Goal: Task Accomplishment & Management: Complete application form

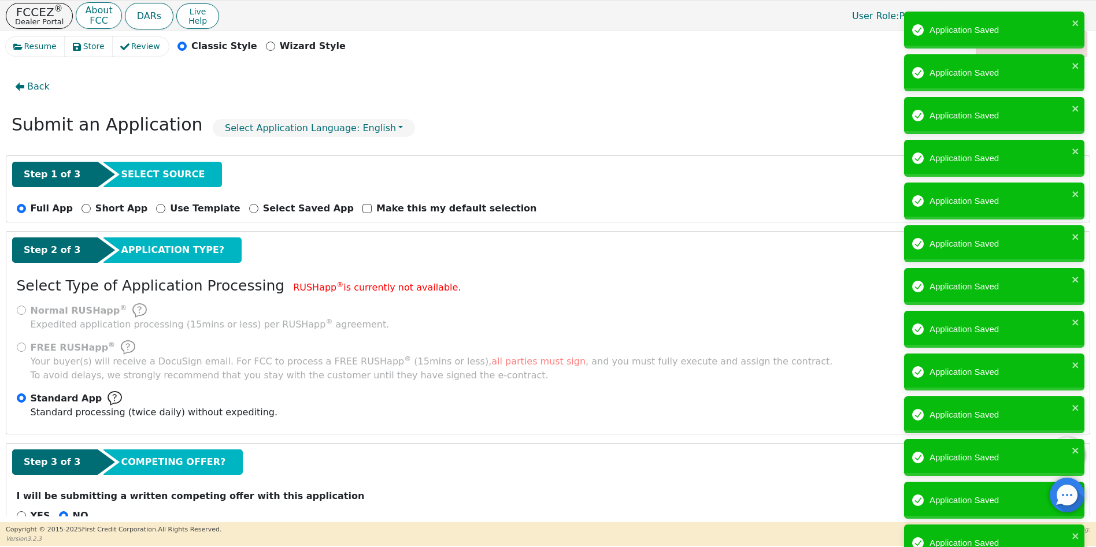
select select "TX"
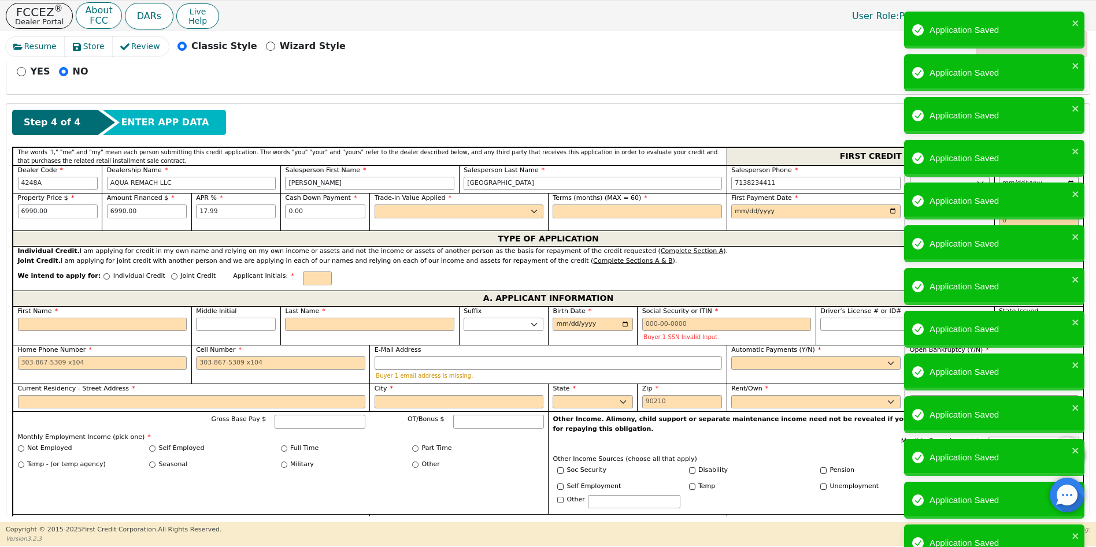
click at [748, 67] on div "YES NO" at bounding box center [547, 72] width 1071 height 14
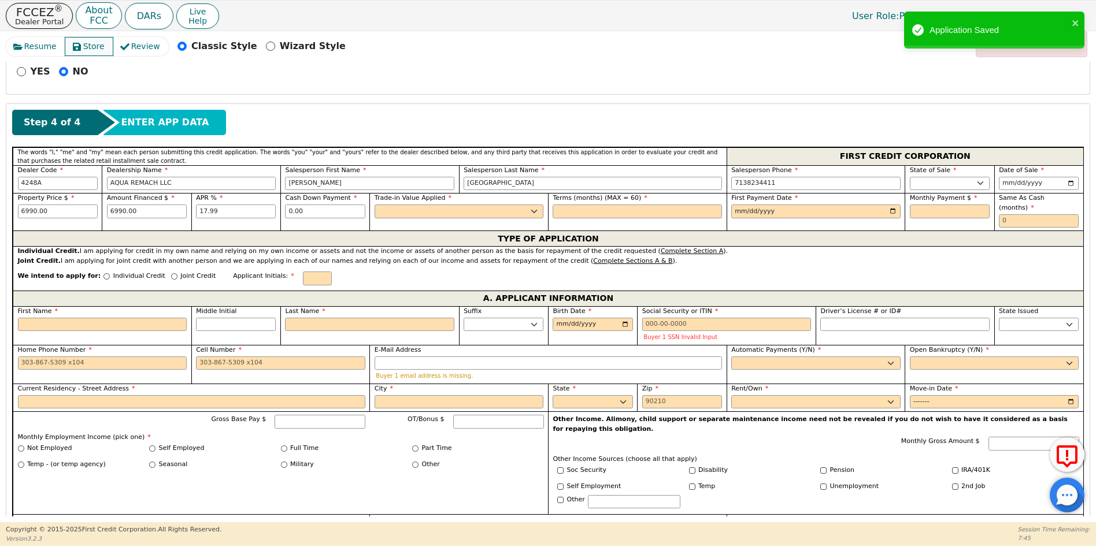
click at [86, 48] on span "Store" at bounding box center [93, 46] width 21 height 12
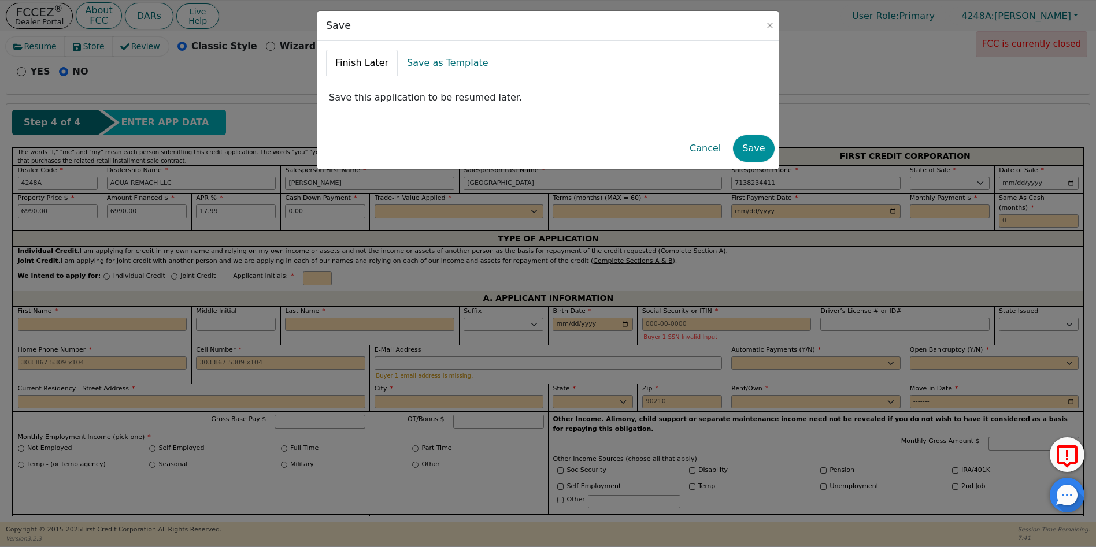
click at [754, 149] on button "Save" at bounding box center [753, 148] width 41 height 27
radio input "false"
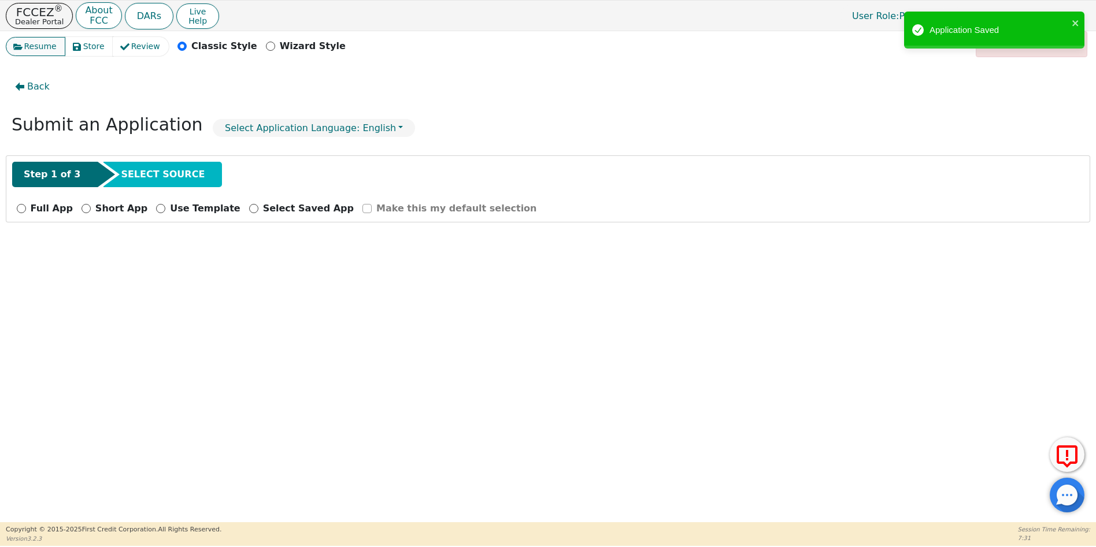
click at [44, 47] on span "Resume" at bounding box center [40, 46] width 32 height 12
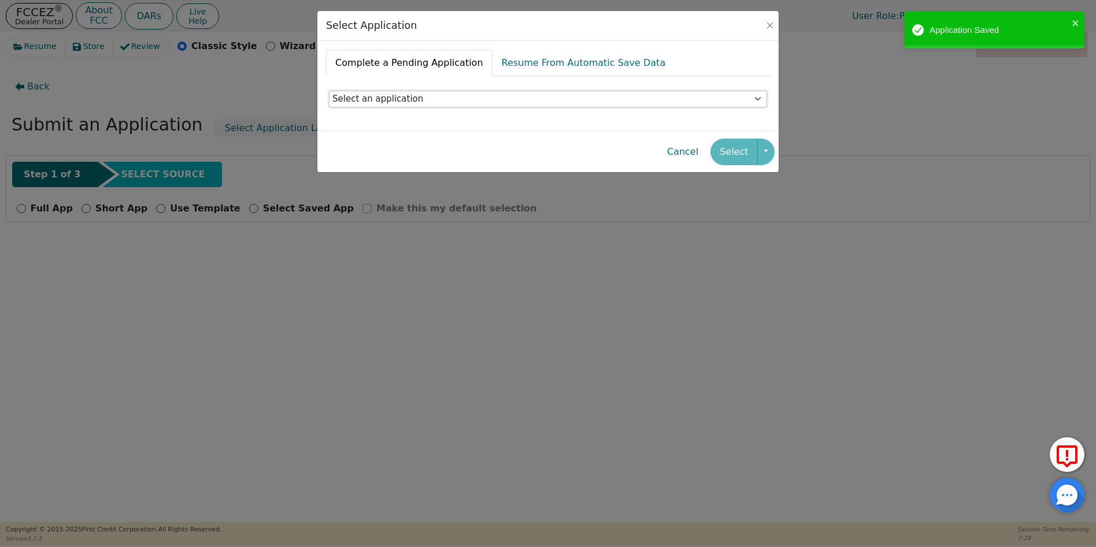
click at [384, 100] on select "Select an application" at bounding box center [548, 99] width 438 height 17
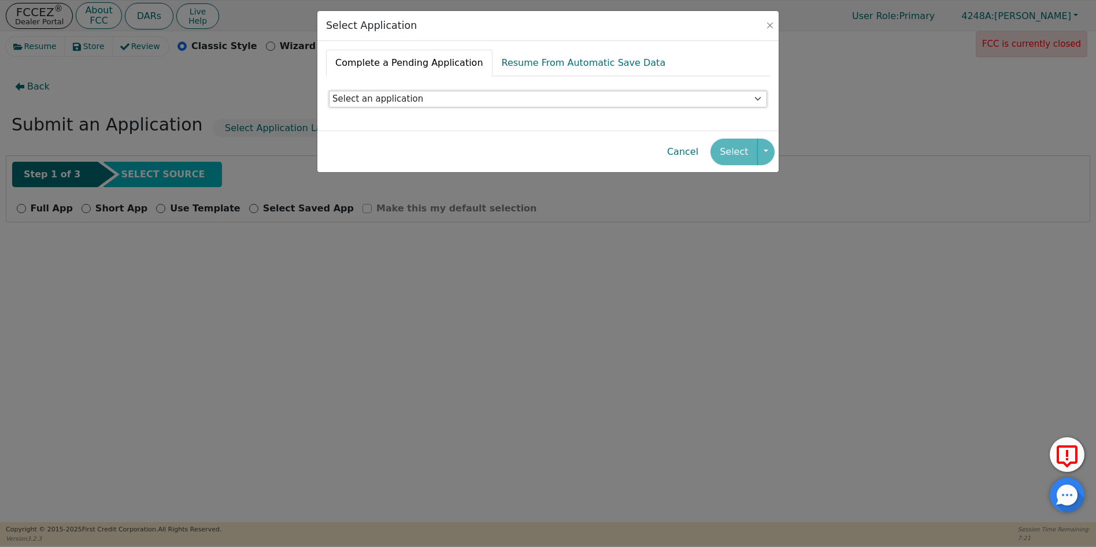
click at [398, 99] on select "Select an application" at bounding box center [548, 99] width 438 height 17
click at [739, 153] on div "Select" at bounding box center [742, 152] width 64 height 27
click at [397, 331] on div "Select Application Complete a Pending Application Resume From Automatic Save Da…" at bounding box center [548, 273] width 1096 height 547
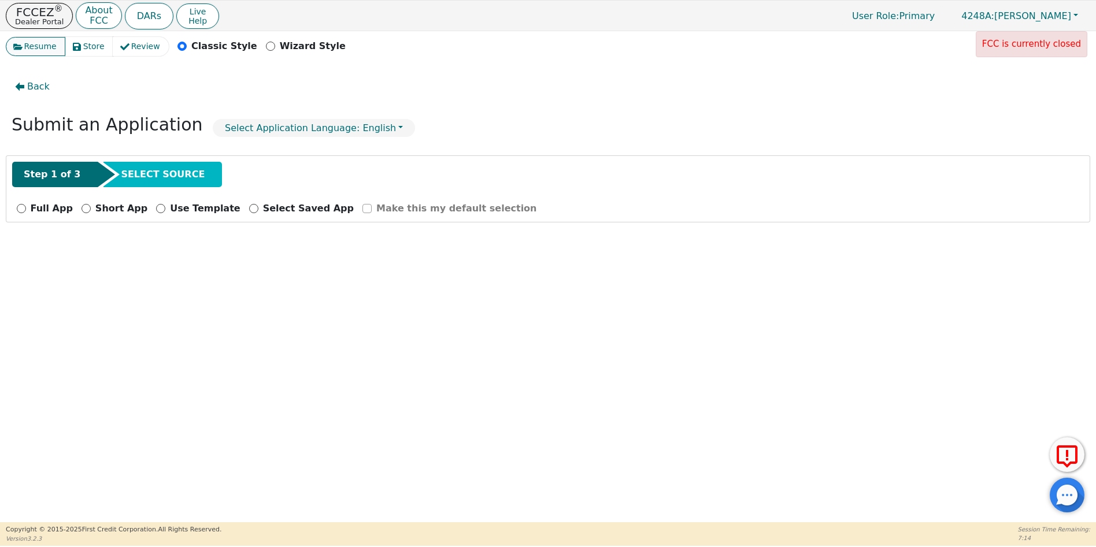
click at [37, 45] on span "Resume" at bounding box center [40, 46] width 32 height 12
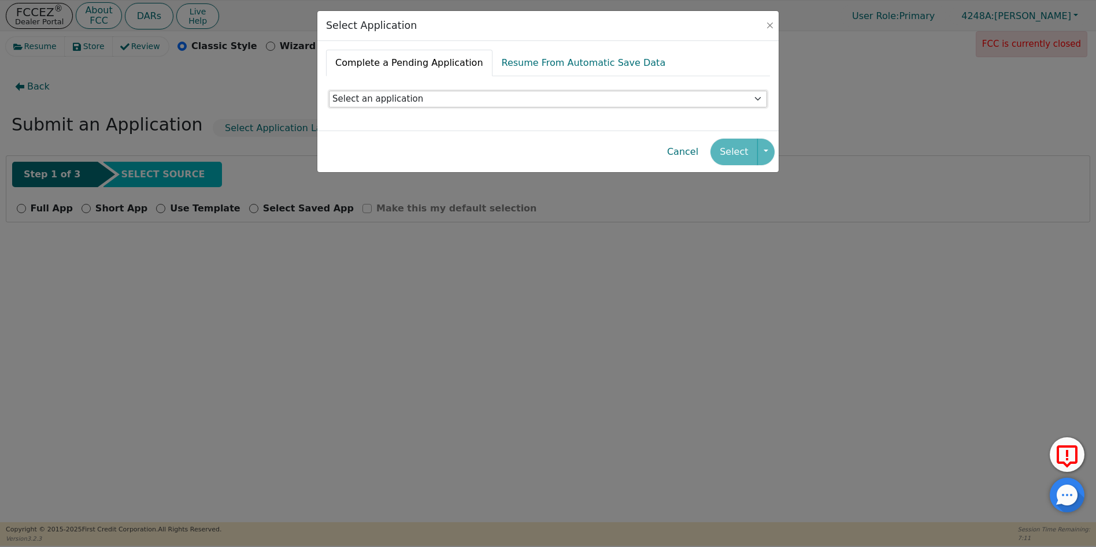
click at [341, 98] on select "Select an application" at bounding box center [548, 99] width 438 height 17
click at [758, 97] on select "Select an application" at bounding box center [548, 99] width 438 height 17
click at [756, 100] on select "Select an application" at bounding box center [548, 99] width 438 height 17
click at [921, 228] on div "Select Application Complete a Pending Application Resume From Automatic Save Da…" at bounding box center [548, 273] width 1096 height 547
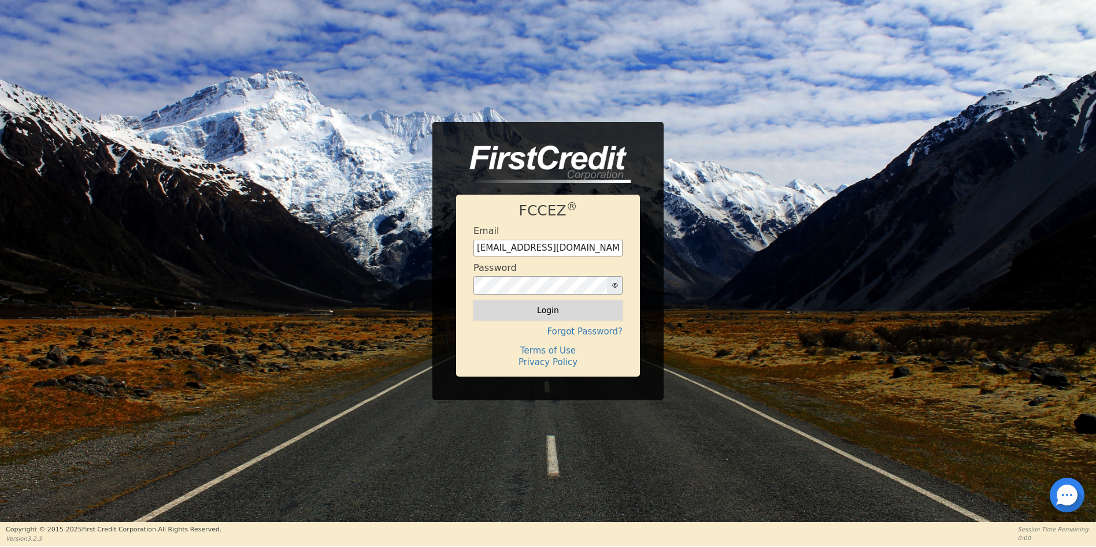
click at [554, 311] on button "Login" at bounding box center [547, 310] width 149 height 20
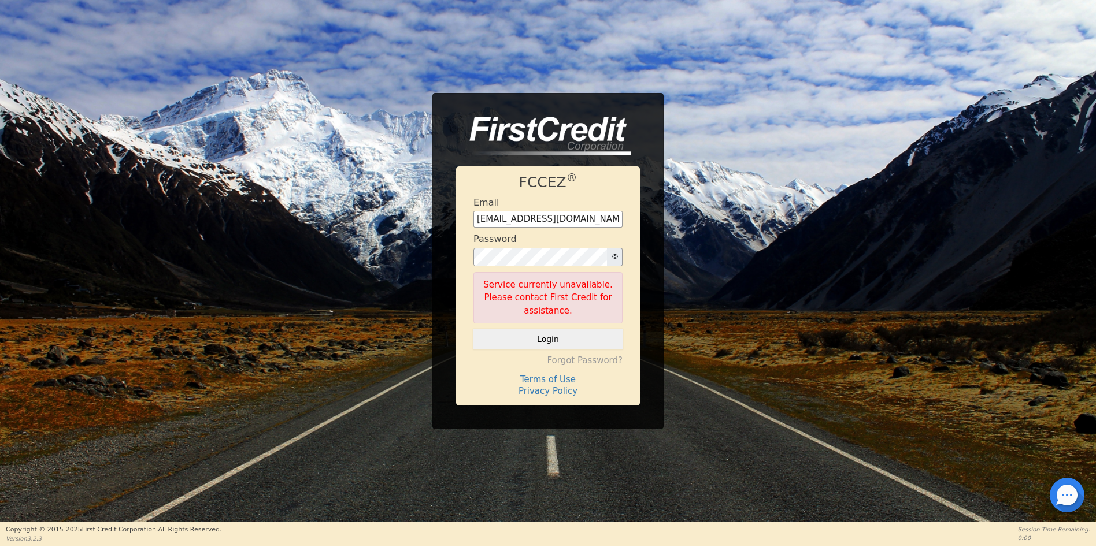
click at [543, 331] on button "Login" at bounding box center [547, 339] width 149 height 20
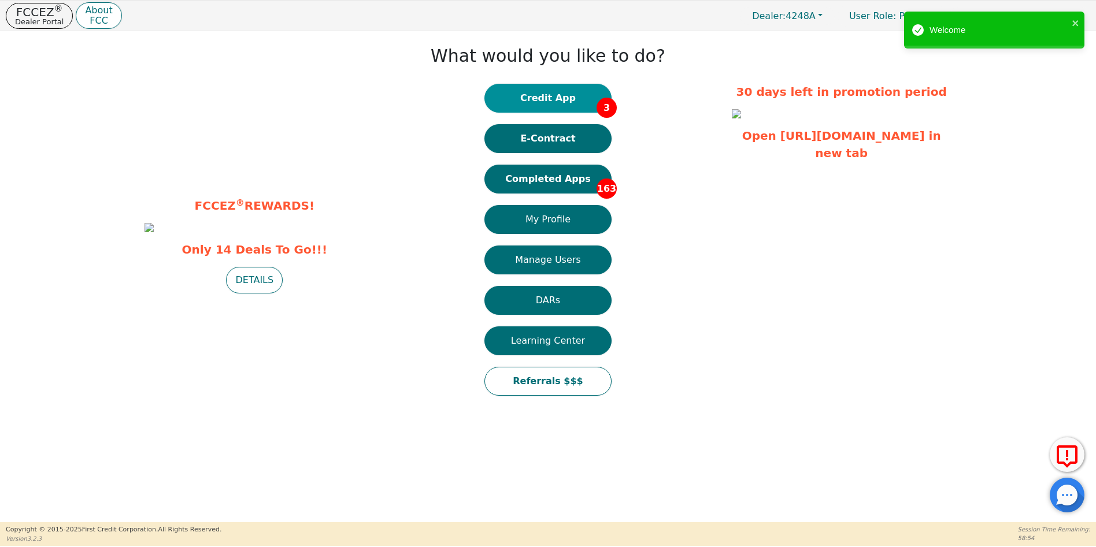
click at [558, 101] on button "Credit App 3" at bounding box center [547, 98] width 127 height 29
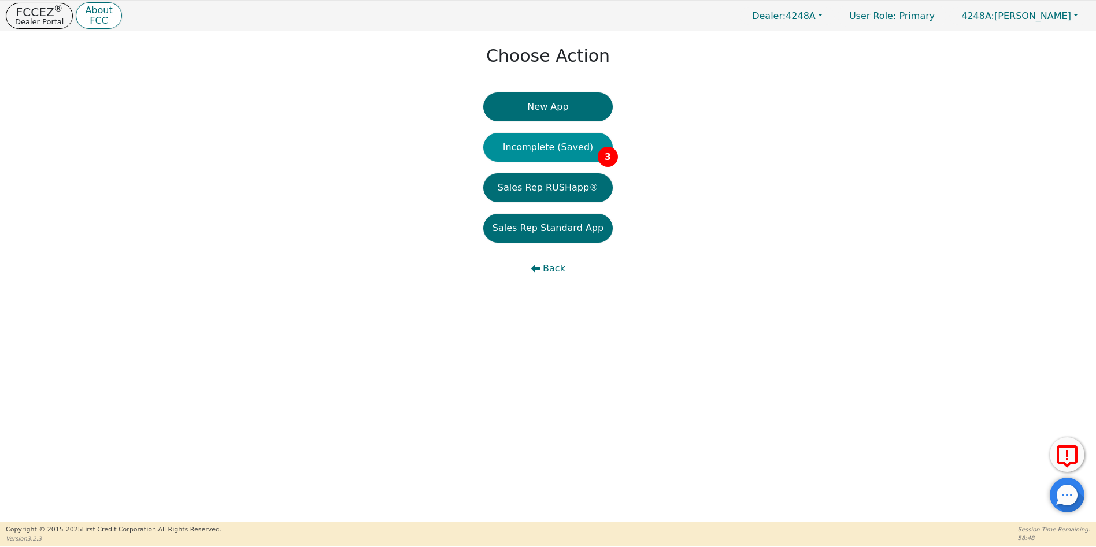
click at [548, 151] on button "Incomplete (Saved) 3" at bounding box center [547, 147] width 129 height 29
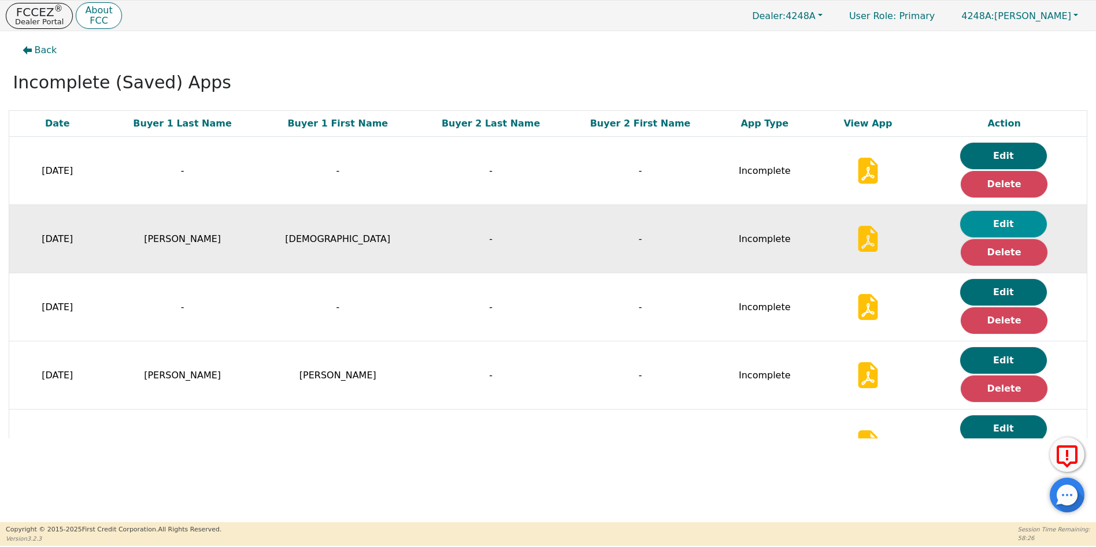
click at [991, 225] on button "Edit" at bounding box center [1003, 224] width 87 height 27
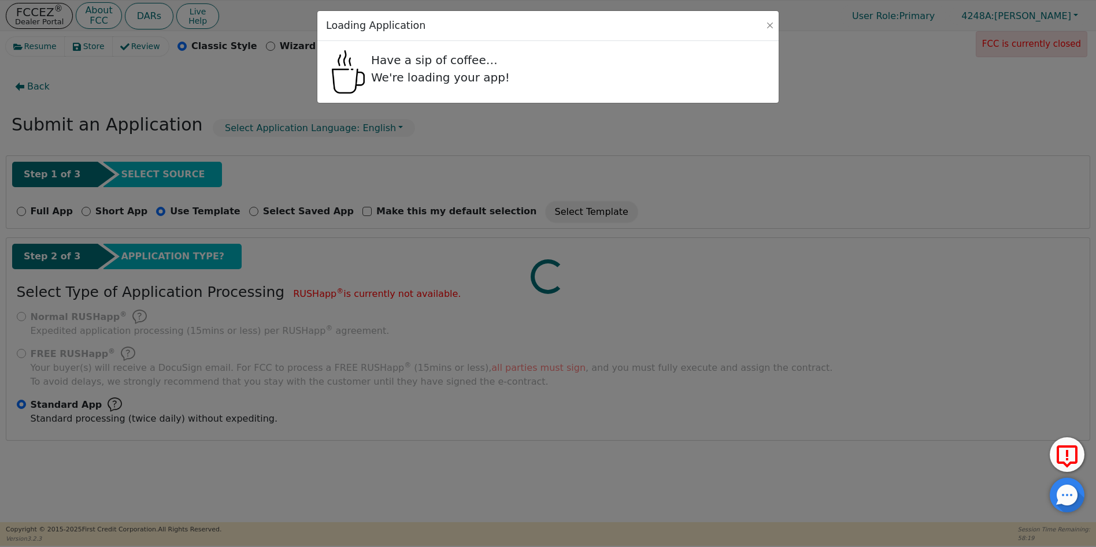
radio input "false"
radio input "true"
checkbox input "false"
radio input "true"
select select "TX"
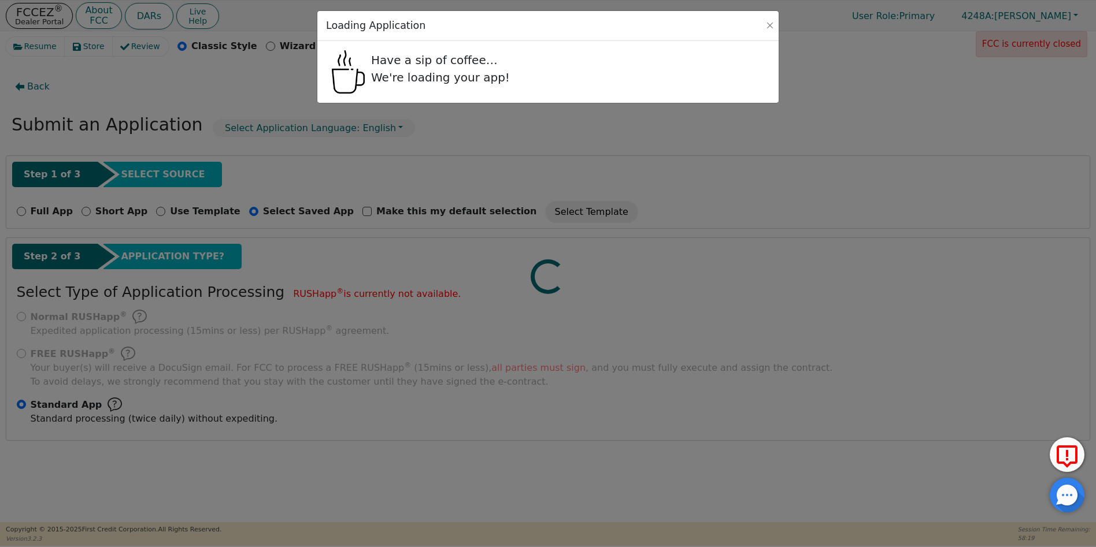
select select "n"
select select "TX"
select select "y"
select select "n"
select select "TX"
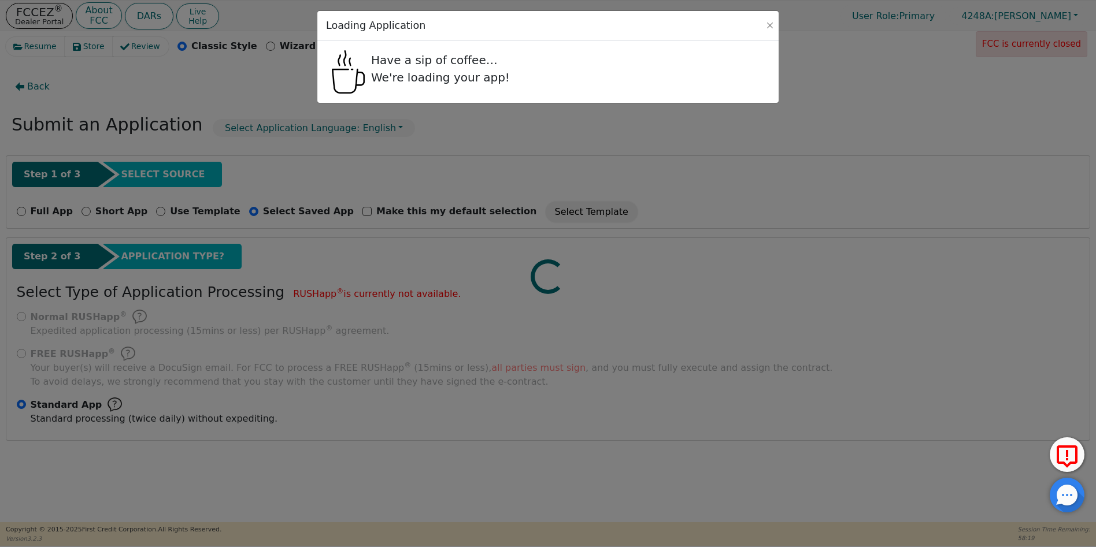
select select "Own"
select select "TX"
select select "y"
select select "FRIEND"
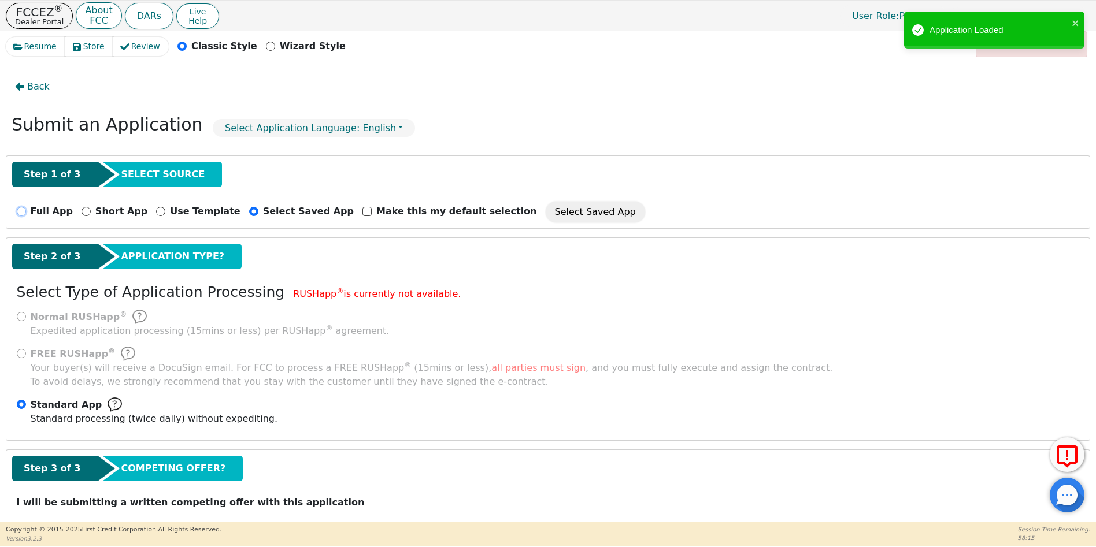
click at [18, 210] on input "Full App" at bounding box center [21, 211] width 9 height 9
radio input "true"
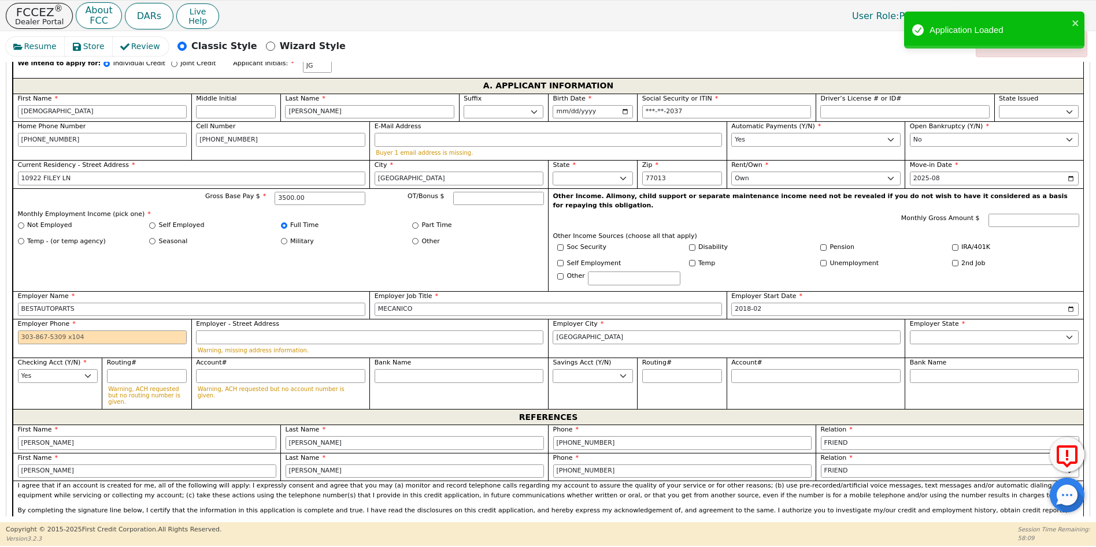
scroll to position [659, 0]
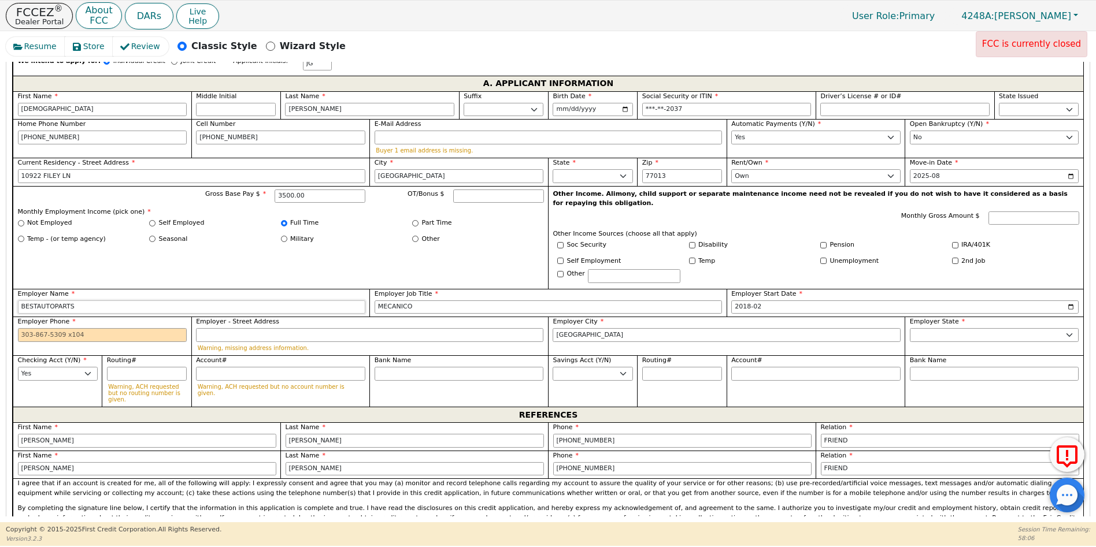
click at [33, 300] on input "BESTAUTOPARTS" at bounding box center [191, 307] width 347 height 14
type input "BEST AUTOPARTS"
click at [19, 328] on input "Employer Phone" at bounding box center [102, 335] width 169 height 14
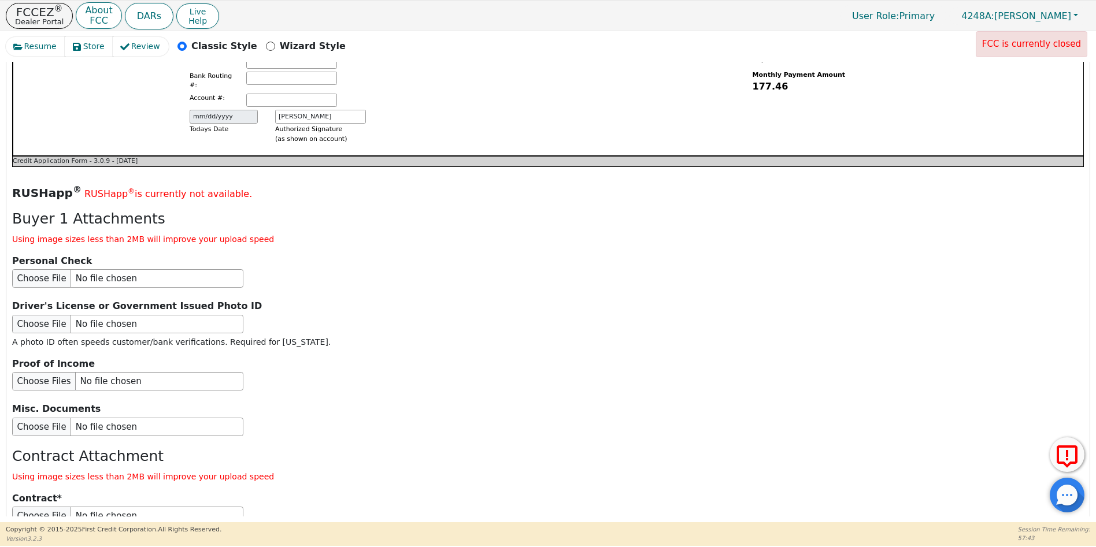
scroll to position [1320, 0]
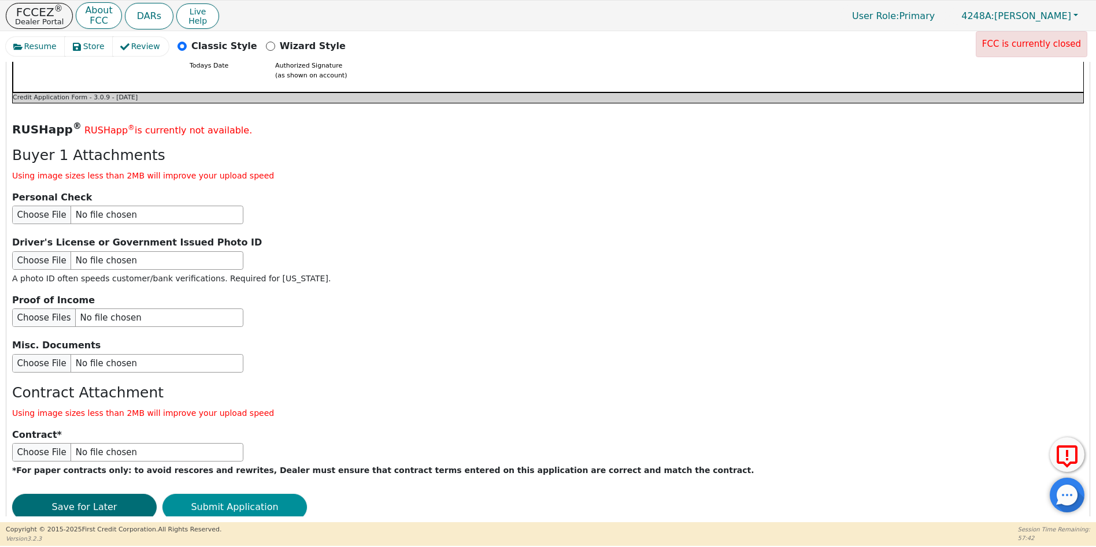
type input "713-475-1510"
click at [268, 494] on button "Submit Application" at bounding box center [234, 507] width 144 height 27
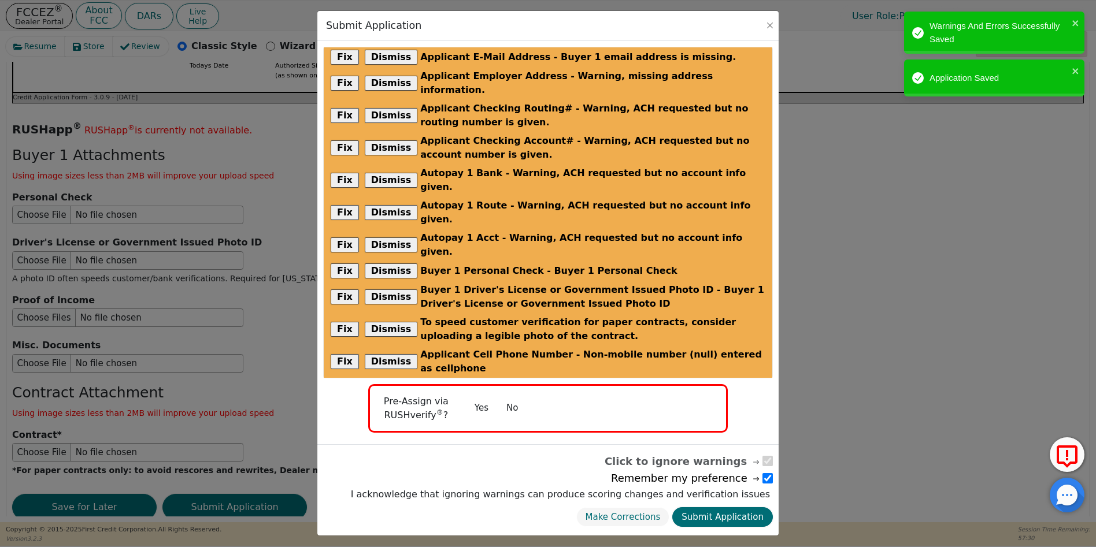
click at [510, 398] on button "No" at bounding box center [512, 408] width 30 height 20
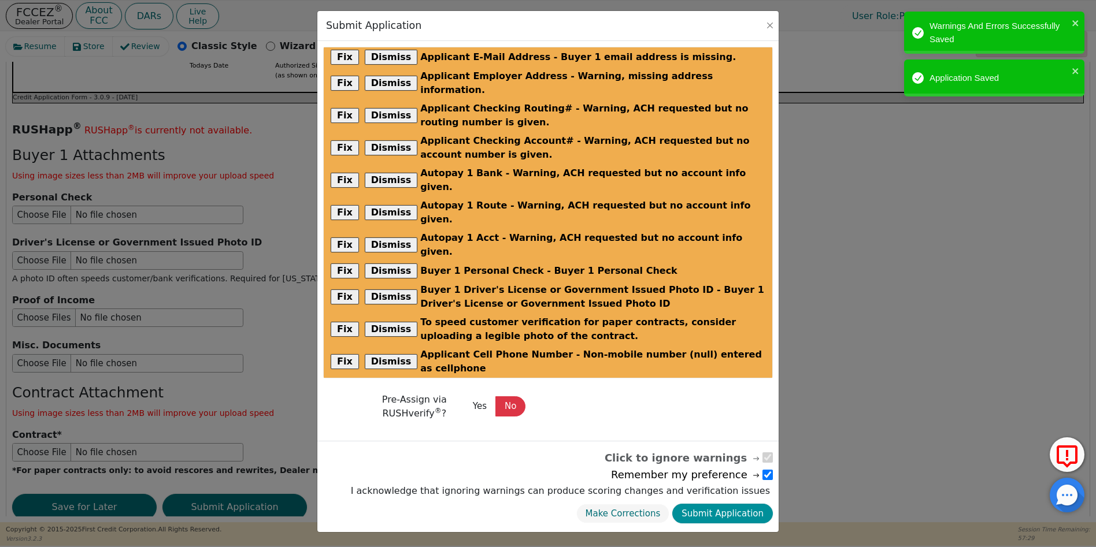
click at [725, 504] on button "Submit Application" at bounding box center [722, 514] width 101 height 20
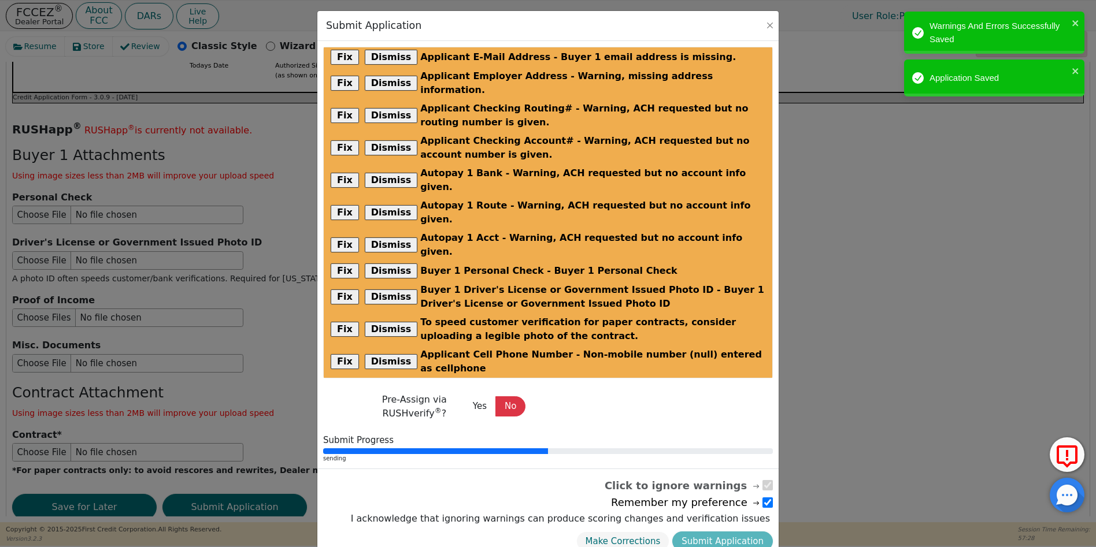
radio input "false"
